Goal: Task Accomplishment & Management: Manage account settings

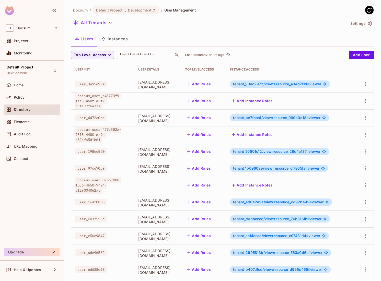
click at [113, 39] on button "Instances" at bounding box center [114, 38] width 34 height 13
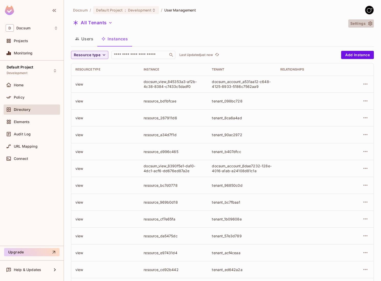
click at [372, 20] on button "Settings" at bounding box center [361, 23] width 26 height 8
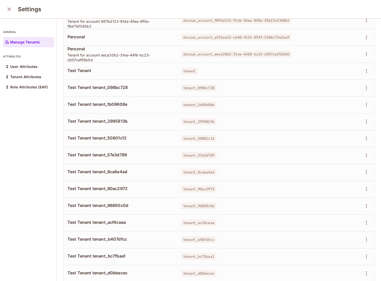
scroll to position [205, 0]
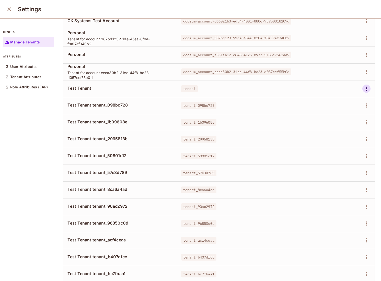
click at [367, 87] on icon "button" at bounding box center [366, 89] width 6 height 6
click at [347, 120] on div "Delete Tenant" at bounding box center [348, 122] width 24 height 5
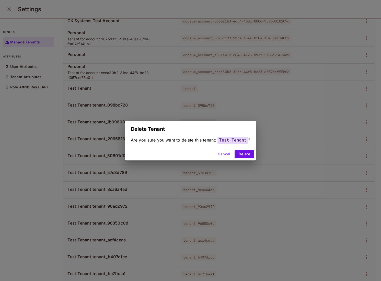
click at [250, 146] on div "Are you sure you want to delete this tenant: Test Tenant ?" at bounding box center [191, 142] width 132 height 11
drag, startPoint x: 248, startPoint y: 152, endPoint x: 280, endPoint y: 135, distance: 36.3
click at [248, 152] on button "Delete" at bounding box center [245, 154] width 20 height 8
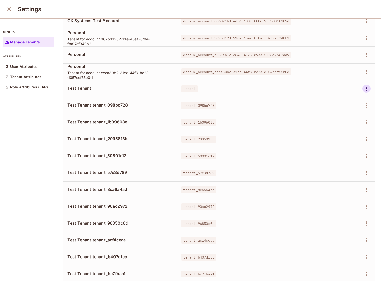
click at [368, 88] on icon "button" at bounding box center [366, 89] width 6 height 6
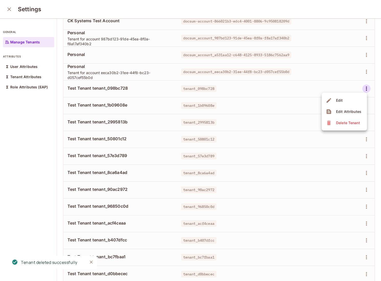
click at [339, 121] on div "Delete Tenant" at bounding box center [348, 122] width 24 height 5
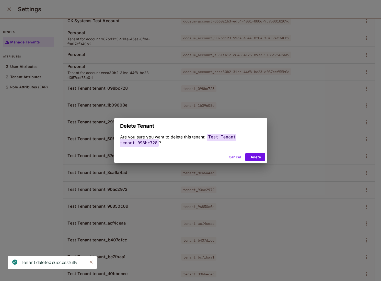
click at [256, 162] on div "Cancel Delete" at bounding box center [190, 157] width 153 height 12
click at [256, 159] on button "Delete" at bounding box center [255, 157] width 20 height 8
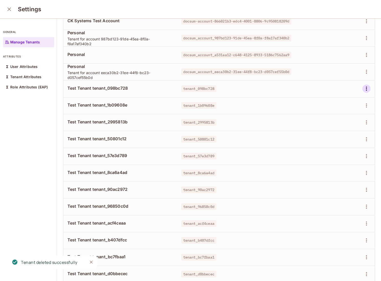
click at [366, 88] on icon "button" at bounding box center [366, 89] width 1 height 4
click at [338, 124] on div "Delete Tenant" at bounding box center [348, 122] width 24 height 5
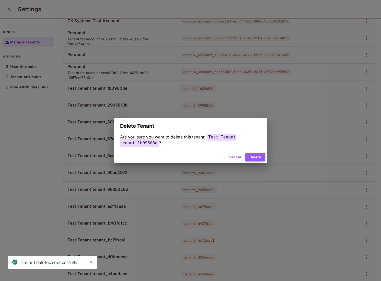
click at [258, 160] on button "Delete" at bounding box center [255, 157] width 20 height 8
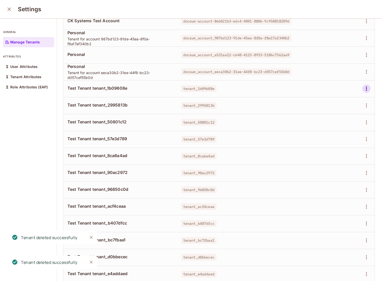
click at [367, 90] on icon "button" at bounding box center [366, 89] width 6 height 6
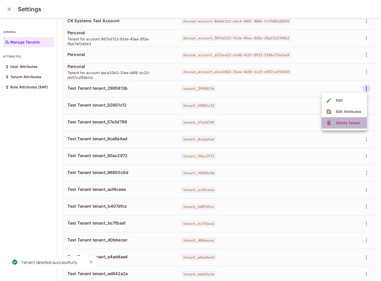
click at [341, 121] on div "Delete Tenant" at bounding box center [348, 122] width 24 height 5
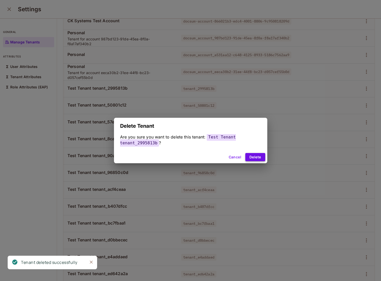
click at [256, 156] on button "Delete" at bounding box center [255, 157] width 20 height 8
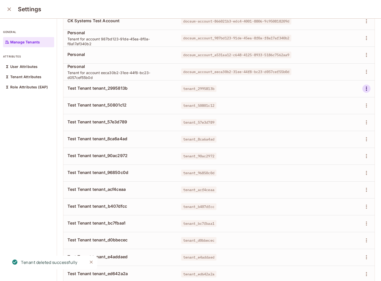
click at [367, 90] on icon "button" at bounding box center [366, 89] width 6 height 6
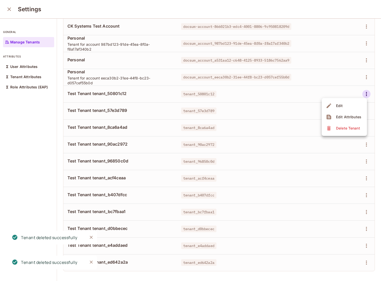
scroll to position [200, 0]
click at [343, 126] on div "Delete Tenant" at bounding box center [348, 128] width 24 height 5
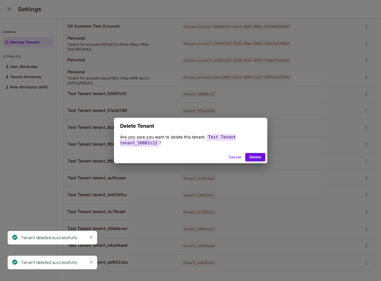
click at [259, 159] on button "Delete" at bounding box center [255, 157] width 20 height 8
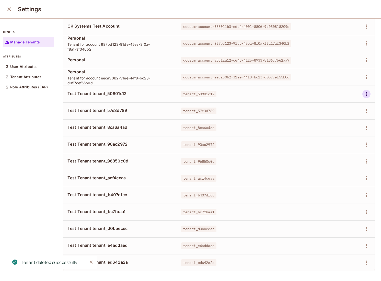
click at [367, 94] on icon "button" at bounding box center [366, 94] width 1 height 4
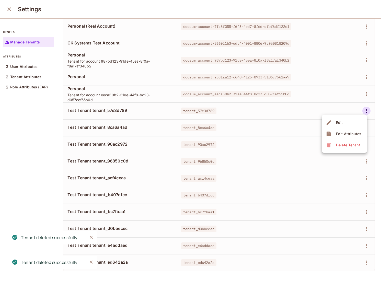
drag, startPoint x: 328, startPoint y: 134, endPoint x: 328, endPoint y: 146, distance: 12.5
click at [328, 146] on ul "Edit Edit Attributes Delete Tenant" at bounding box center [344, 134] width 45 height 38
click at [328, 146] on icon at bounding box center [329, 145] width 4 height 5
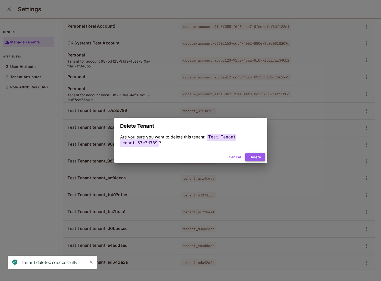
click at [248, 157] on button "Delete" at bounding box center [255, 157] width 20 height 8
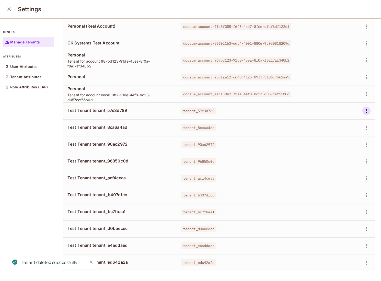
click at [365, 109] on icon "button" at bounding box center [366, 111] width 6 height 6
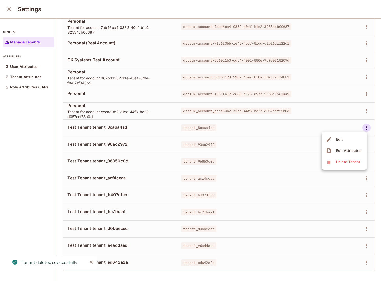
click at [337, 163] on div "Delete Tenant" at bounding box center [348, 161] width 24 height 5
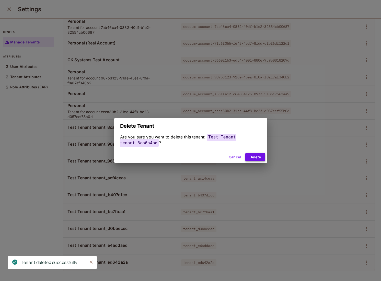
click at [261, 155] on button "Delete" at bounding box center [255, 157] width 20 height 8
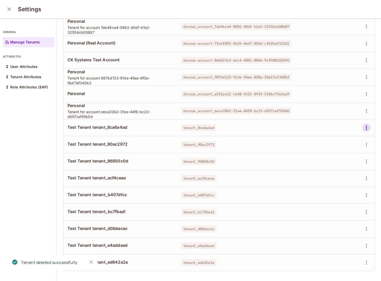
click at [367, 127] on icon "button" at bounding box center [366, 128] width 6 height 6
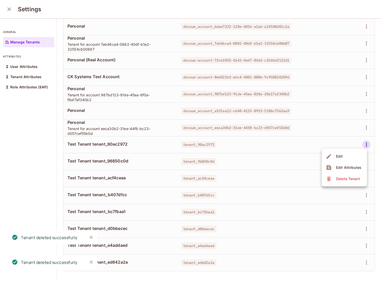
scroll to position [149, 0]
click at [342, 161] on li "Edit" at bounding box center [344, 156] width 45 height 11
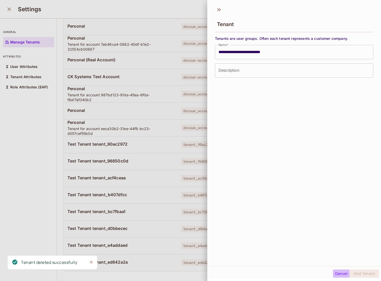
click at [339, 275] on button "Cancel" at bounding box center [341, 274] width 17 height 8
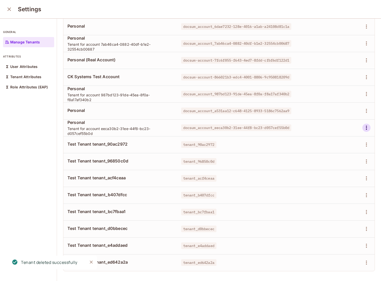
click at [368, 127] on icon "button" at bounding box center [366, 128] width 6 height 6
click at [302, 181] on div at bounding box center [190, 140] width 381 height 281
click at [365, 145] on icon "button" at bounding box center [366, 145] width 6 height 6
click at [334, 179] on div "Delete Tenant" at bounding box center [344, 179] width 36 height 8
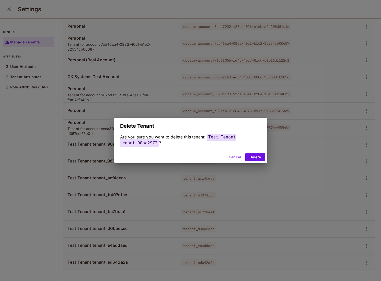
click at [258, 151] on div "Cancel Delete" at bounding box center [190, 157] width 153 height 12
click at [258, 155] on button "Delete" at bounding box center [255, 157] width 20 height 8
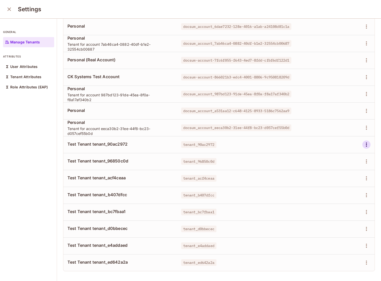
click at [364, 141] on button "button" at bounding box center [366, 145] width 8 height 8
click at [336, 182] on span "Delete Tenant" at bounding box center [348, 179] width 27 height 8
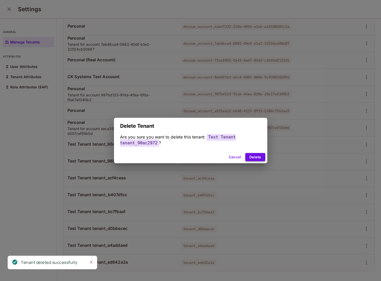
scroll to position [133, 0]
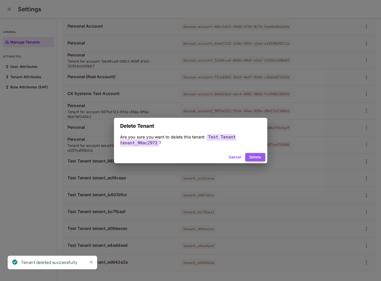
click at [252, 159] on button "Delete" at bounding box center [255, 157] width 20 height 8
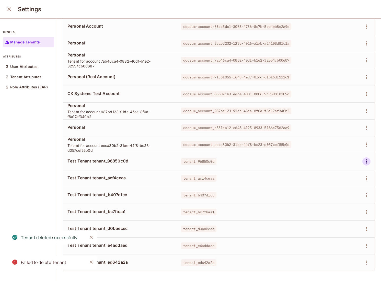
click at [369, 163] on icon "button" at bounding box center [366, 161] width 6 height 6
click at [346, 195] on div "Delete Tenant" at bounding box center [348, 195] width 24 height 5
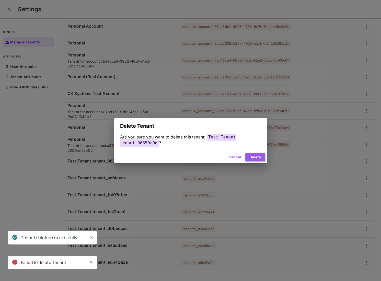
click at [254, 154] on button "Delete" at bounding box center [255, 157] width 20 height 8
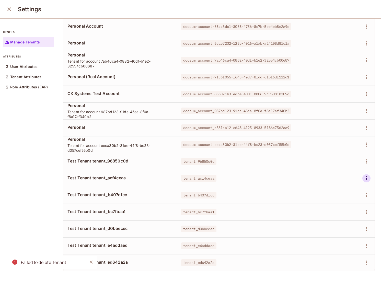
click at [365, 177] on icon "button" at bounding box center [366, 178] width 6 height 6
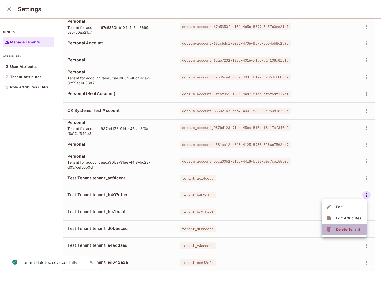
click at [330, 226] on icon at bounding box center [329, 229] width 6 height 6
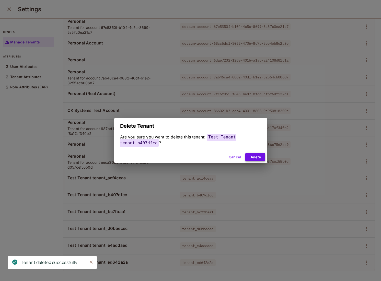
click at [254, 154] on button "Delete" at bounding box center [255, 157] width 20 height 8
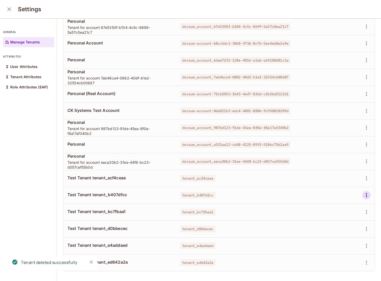
click at [367, 196] on icon "button" at bounding box center [366, 195] width 6 height 6
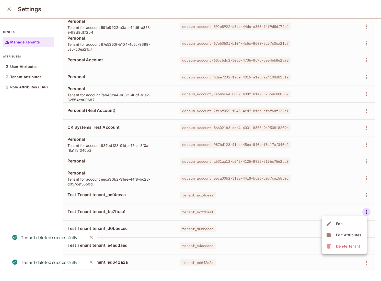
scroll to position [99, 0]
click at [342, 231] on li "Edit Attributes" at bounding box center [344, 234] width 45 height 11
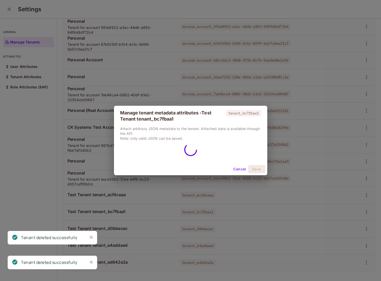
click at [342, 231] on div "Manage tenant metadata attributes - Test Tenant tenant_bc7fbaa1 tenant_bc7fbaa1…" at bounding box center [190, 140] width 381 height 281
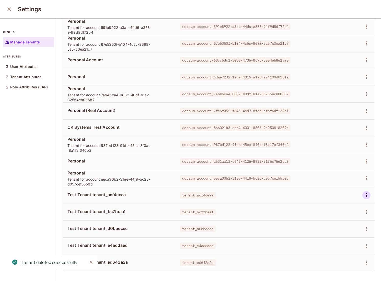
click at [366, 193] on icon "button" at bounding box center [366, 195] width 6 height 6
click at [334, 231] on div "Delete Tenant" at bounding box center [344, 229] width 36 height 8
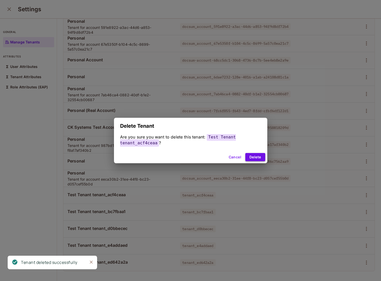
click at [249, 157] on button "Delete" at bounding box center [255, 157] width 20 height 8
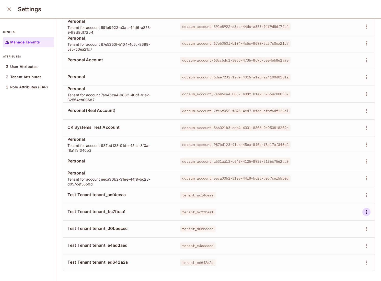
click at [367, 215] on button "button" at bounding box center [366, 212] width 8 height 8
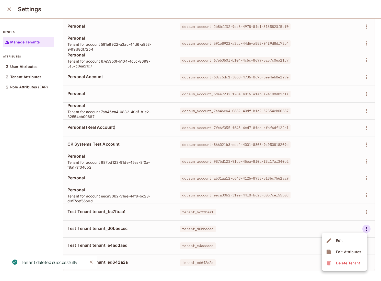
scroll to position [82, 0]
click at [342, 262] on div "Delete Tenant" at bounding box center [348, 263] width 24 height 5
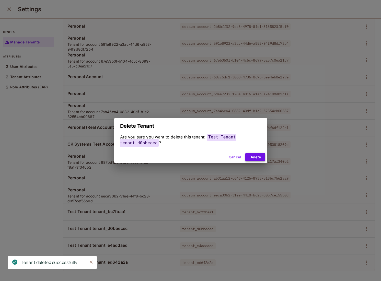
click at [251, 160] on button "Delete" at bounding box center [255, 157] width 20 height 8
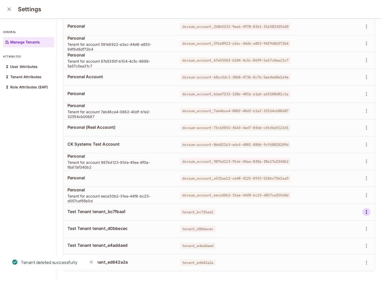
click at [366, 212] on icon "button" at bounding box center [366, 212] width 1 height 4
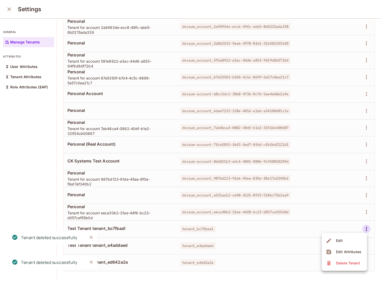
scroll to position [65, 0]
click at [336, 262] on div "Delete Tenant" at bounding box center [348, 263] width 24 height 5
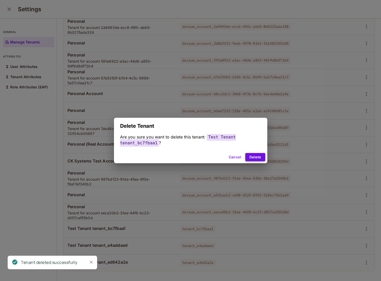
click at [258, 159] on button "Delete" at bounding box center [255, 157] width 20 height 8
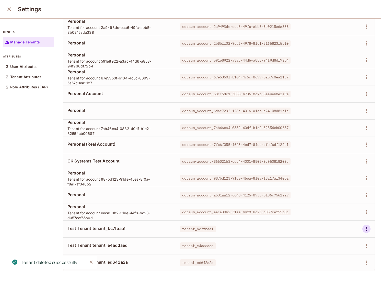
click at [367, 227] on icon "button" at bounding box center [366, 229] width 6 height 6
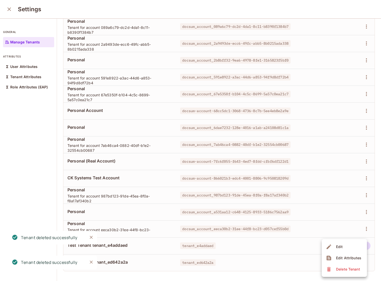
scroll to position [48, 0]
click at [346, 272] on div "Delete Tenant" at bounding box center [348, 269] width 24 height 5
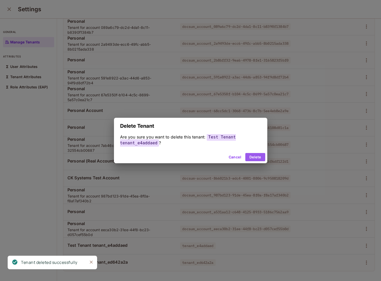
drag, startPoint x: 259, startPoint y: 157, endPoint x: 353, endPoint y: 217, distance: 110.9
click at [259, 157] on button "Delete" at bounding box center [255, 157] width 20 height 8
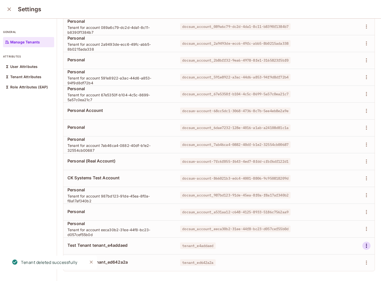
scroll to position [31, 0]
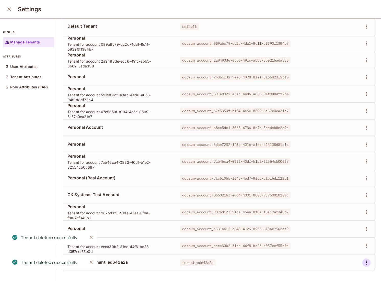
click at [367, 261] on icon "button" at bounding box center [366, 263] width 6 height 6
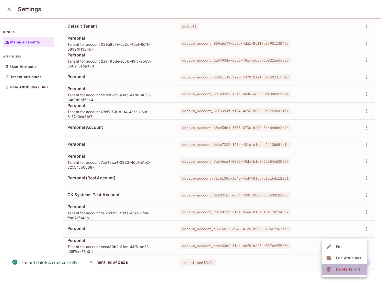
click at [334, 272] on div "Delete Tenant" at bounding box center [344, 269] width 36 height 8
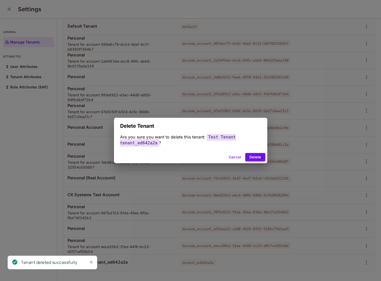
click at [258, 158] on button "Delete" at bounding box center [255, 157] width 20 height 8
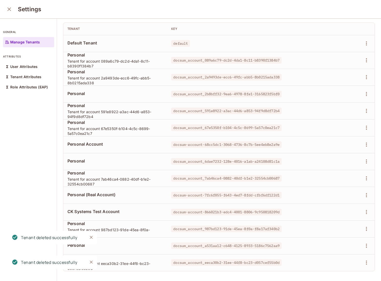
scroll to position [15, 0]
click at [366, 60] on icon "button" at bounding box center [366, 60] width 1 height 4
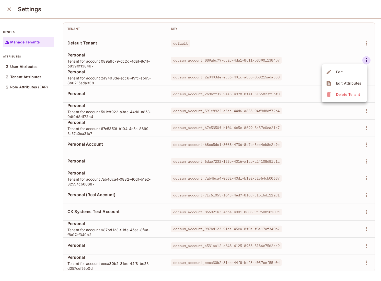
click at [345, 102] on ul "Edit Edit Attributes Delete Tenant" at bounding box center [344, 83] width 45 height 38
click at [345, 99] on li "Delete Tenant" at bounding box center [344, 94] width 45 height 11
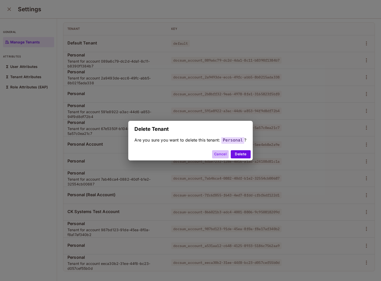
click at [218, 156] on button "Cancel" at bounding box center [220, 154] width 17 height 8
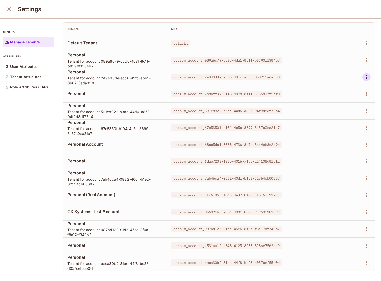
click at [364, 75] on icon "button" at bounding box center [366, 77] width 6 height 6
click at [337, 112] on div "Delete Tenant" at bounding box center [348, 111] width 24 height 5
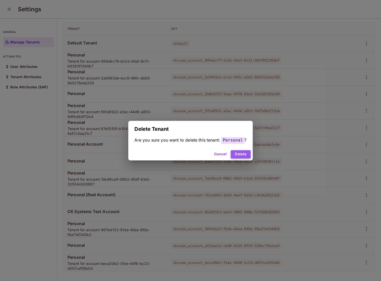
click at [241, 152] on button "Delete" at bounding box center [241, 154] width 20 height 8
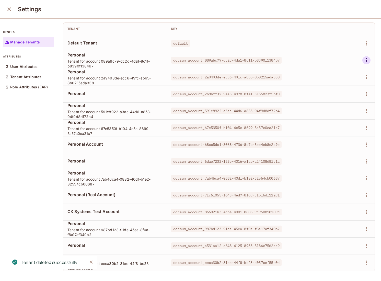
scroll to position [0, 0]
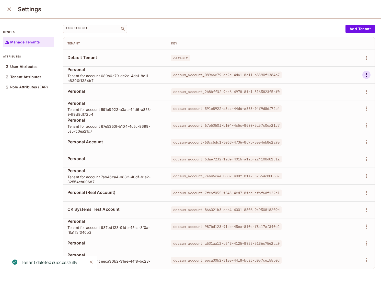
click at [367, 78] on icon "button" at bounding box center [366, 75] width 6 height 6
click at [338, 110] on div "Delete Tenant" at bounding box center [348, 109] width 24 height 5
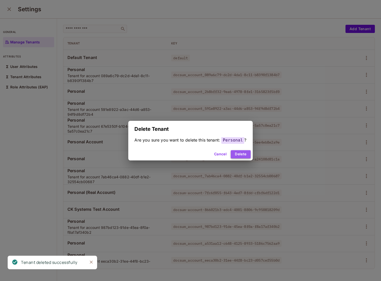
click at [246, 156] on button "Delete" at bounding box center [241, 154] width 20 height 8
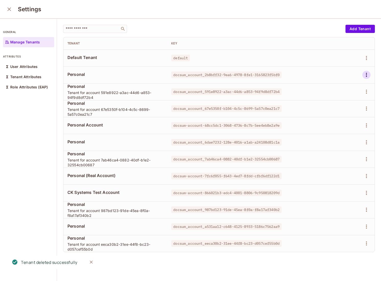
click at [369, 76] on icon "button" at bounding box center [366, 75] width 6 height 6
click at [341, 111] on div "Delete Tenant" at bounding box center [348, 109] width 24 height 5
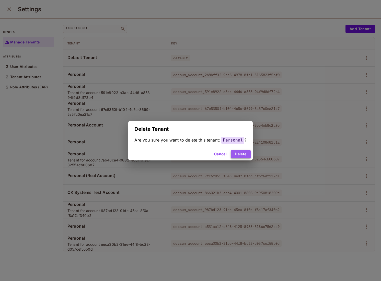
click at [245, 154] on button "Delete" at bounding box center [241, 154] width 20 height 8
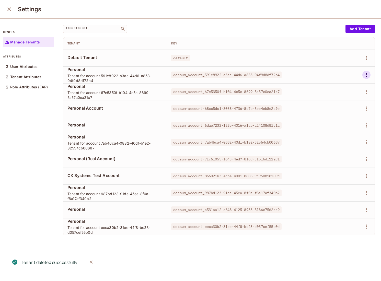
click at [366, 77] on icon "button" at bounding box center [366, 75] width 6 height 6
click at [343, 110] on div "Delete Tenant" at bounding box center [348, 109] width 24 height 5
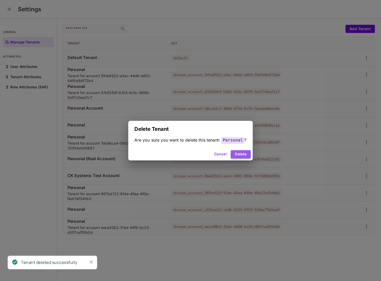
click at [241, 156] on button "Delete" at bounding box center [241, 154] width 20 height 8
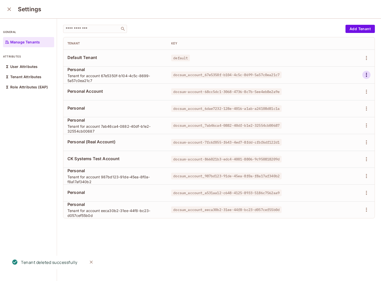
click at [368, 76] on icon "button" at bounding box center [366, 75] width 6 height 6
click at [342, 113] on li "Delete Tenant" at bounding box center [344, 108] width 45 height 11
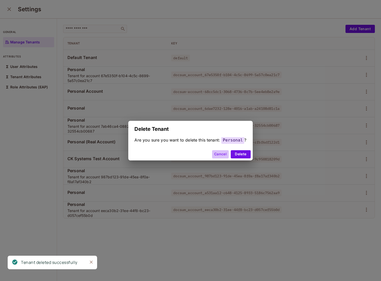
click at [224, 154] on button "Cancel" at bounding box center [220, 154] width 17 height 8
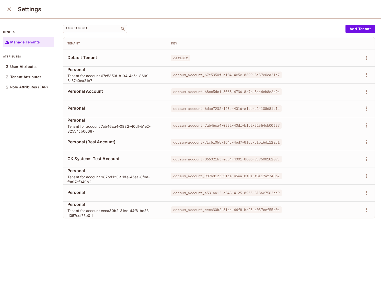
click at [5, 17] on div "Settings" at bounding box center [190, 9] width 381 height 19
click at [366, 72] on icon "button" at bounding box center [366, 75] width 6 height 6
click at [344, 110] on div "Delete Tenant" at bounding box center [348, 109] width 24 height 5
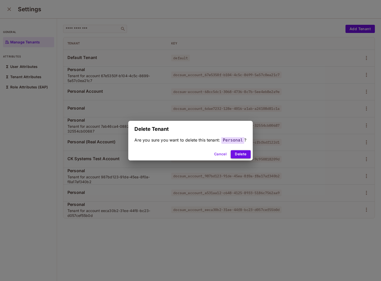
click at [246, 153] on button "Delete" at bounding box center [241, 154] width 20 height 8
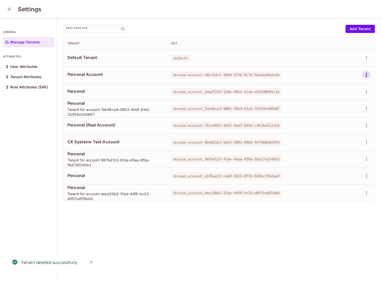
click at [365, 74] on icon "button" at bounding box center [366, 75] width 6 height 6
click at [337, 110] on div "Delete Tenant" at bounding box center [348, 109] width 24 height 5
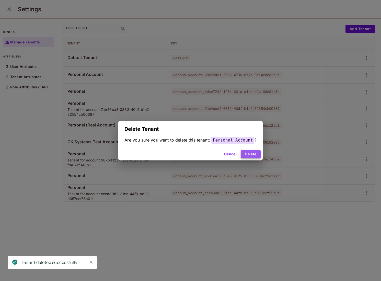
click at [252, 152] on button "Delete" at bounding box center [251, 154] width 20 height 8
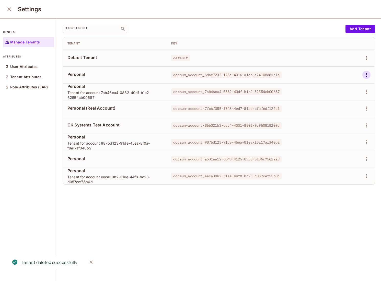
click at [364, 75] on icon "button" at bounding box center [366, 75] width 6 height 6
click at [328, 112] on icon at bounding box center [329, 109] width 6 height 6
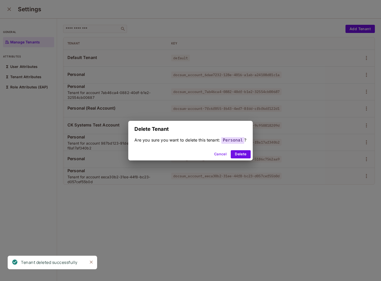
click at [237, 149] on div "Cancel Delete" at bounding box center [190, 154] width 124 height 12
click at [236, 153] on button "Delete" at bounding box center [241, 154] width 20 height 8
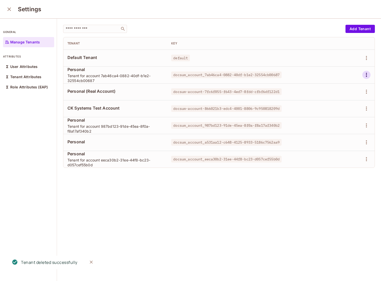
click at [364, 72] on icon "button" at bounding box center [366, 75] width 6 height 6
click at [332, 107] on div "Delete Tenant" at bounding box center [344, 109] width 36 height 8
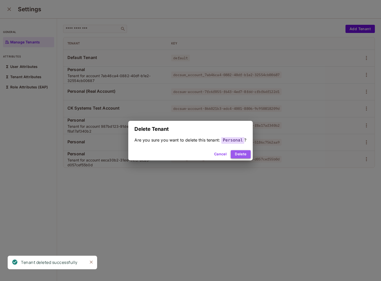
click at [246, 152] on button "Delete" at bounding box center [241, 154] width 20 height 8
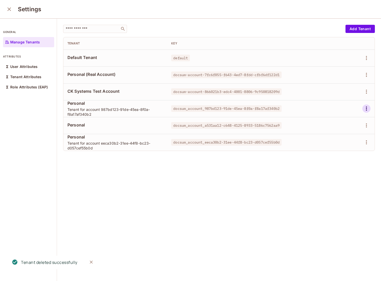
click at [366, 109] on icon "button" at bounding box center [366, 109] width 6 height 6
click at [339, 146] on span "Delete Tenant" at bounding box center [348, 143] width 27 height 8
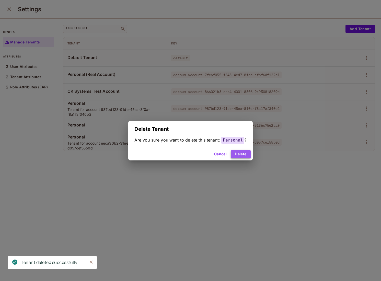
click at [244, 156] on button "Delete" at bounding box center [241, 154] width 20 height 8
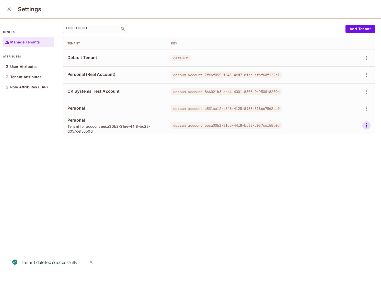
click at [366, 125] on icon "button" at bounding box center [366, 125] width 6 height 6
click at [339, 159] on div "Delete Tenant" at bounding box center [348, 159] width 24 height 5
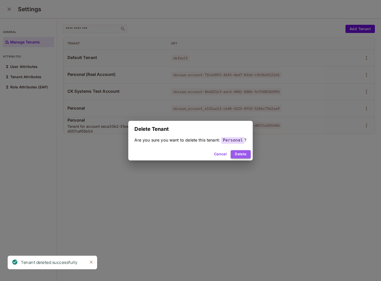
click at [242, 153] on button "Delete" at bounding box center [241, 154] width 20 height 8
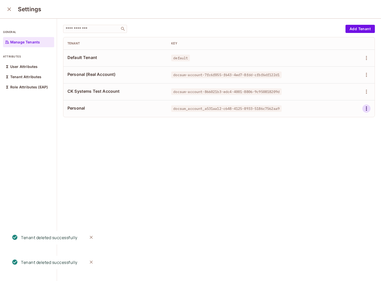
click at [367, 108] on icon "button" at bounding box center [366, 109] width 6 height 6
click at [337, 143] on div "Delete Tenant" at bounding box center [348, 142] width 24 height 5
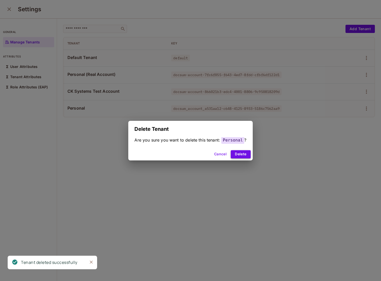
click at [238, 153] on button "Delete" at bounding box center [241, 154] width 20 height 8
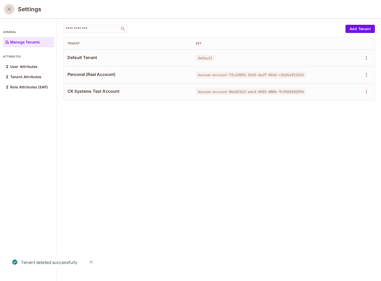
click at [10, 9] on icon "close" at bounding box center [9, 9] width 4 height 4
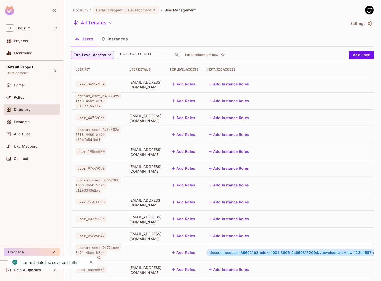
click at [112, 39] on button "Instances" at bounding box center [114, 38] width 34 height 13
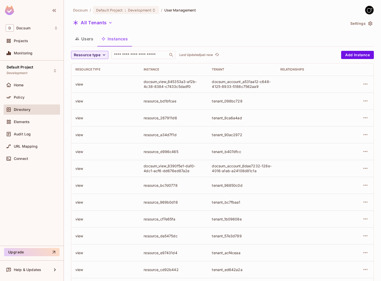
click at [83, 38] on button "Users" at bounding box center [84, 38] width 26 height 13
